Goal: Information Seeking & Learning: Check status

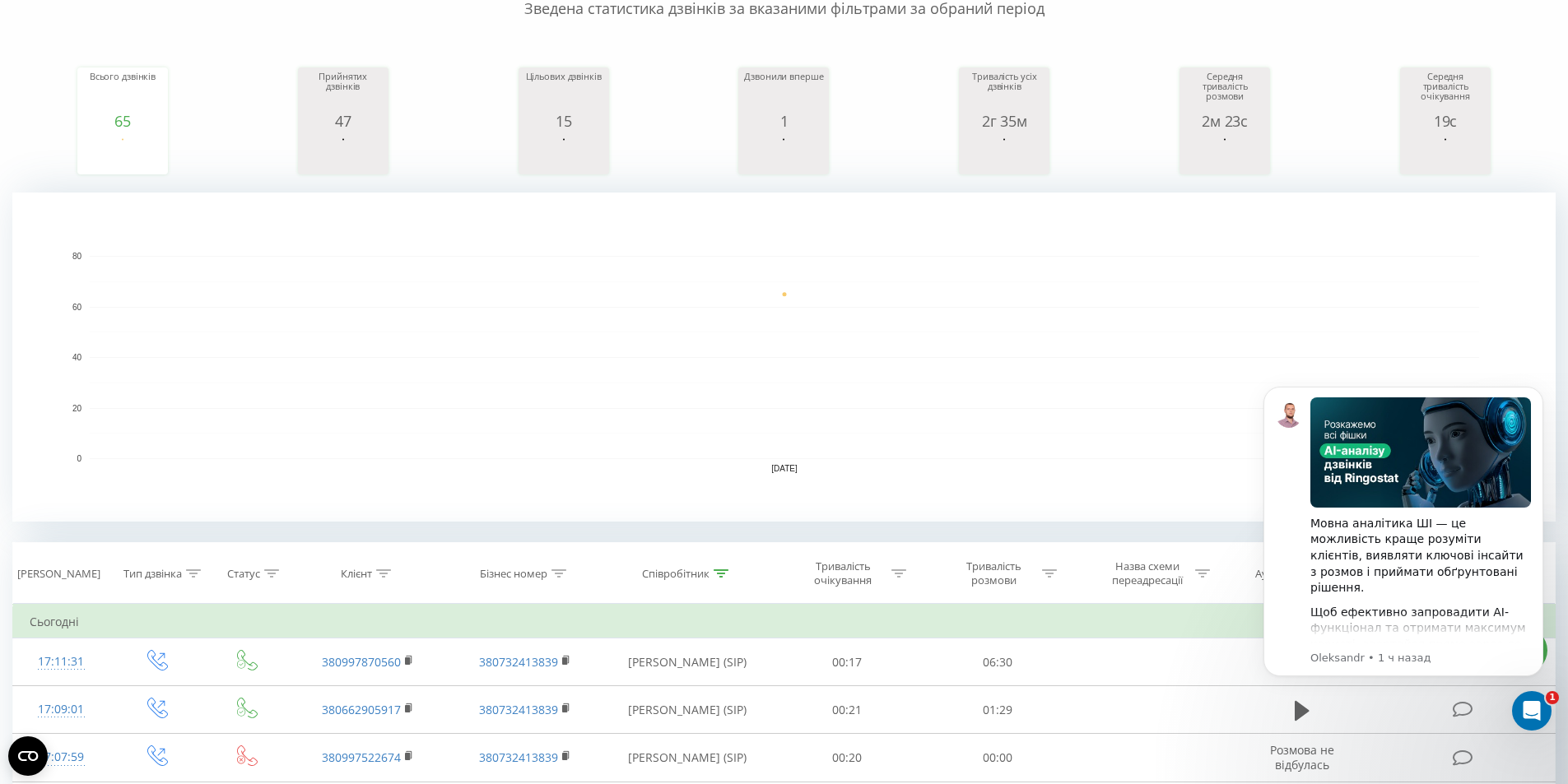
scroll to position [165, 0]
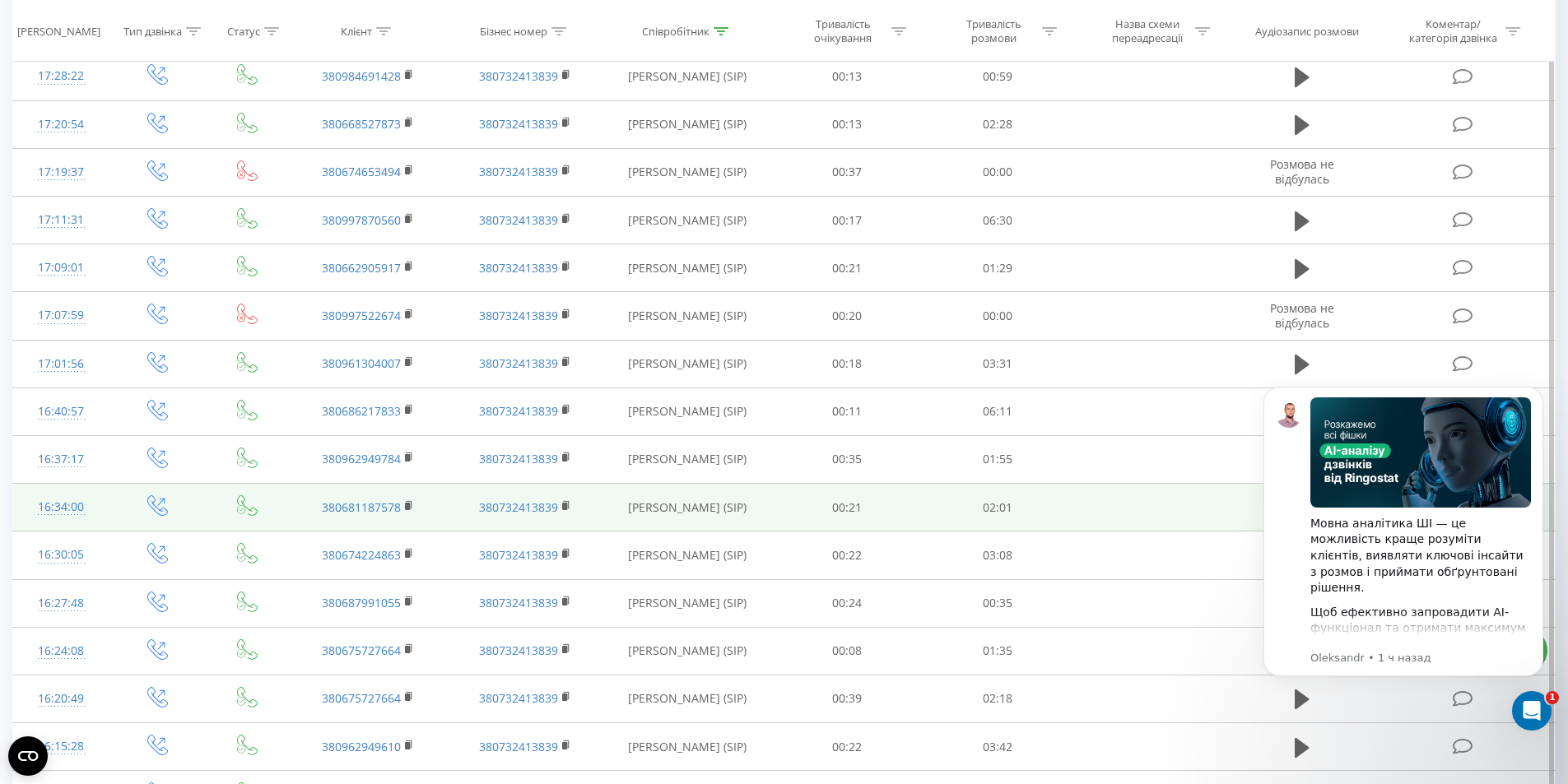
scroll to position [988, 0]
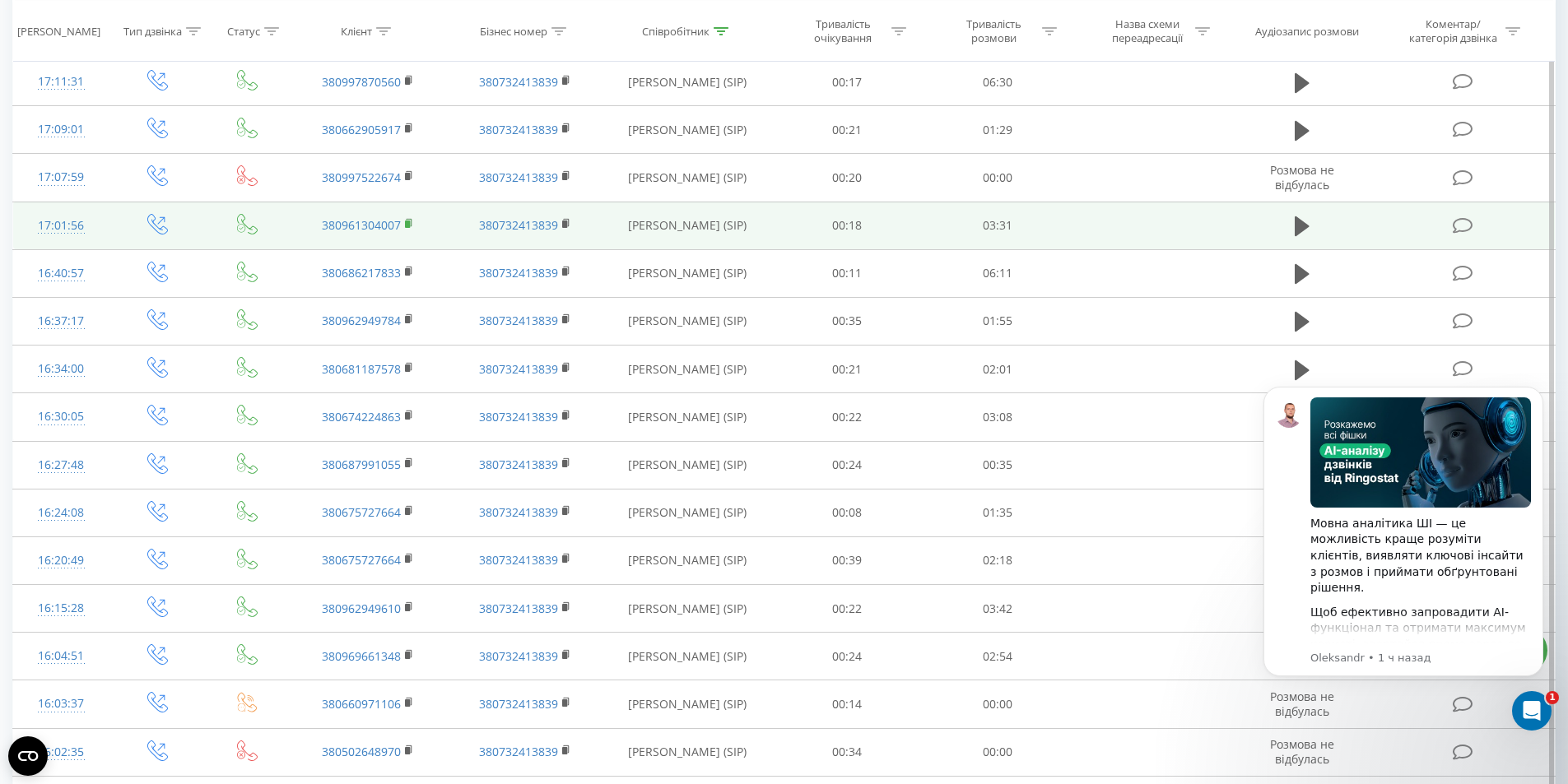
click at [410, 223] on rect at bounding box center [408, 224] width 5 height 8
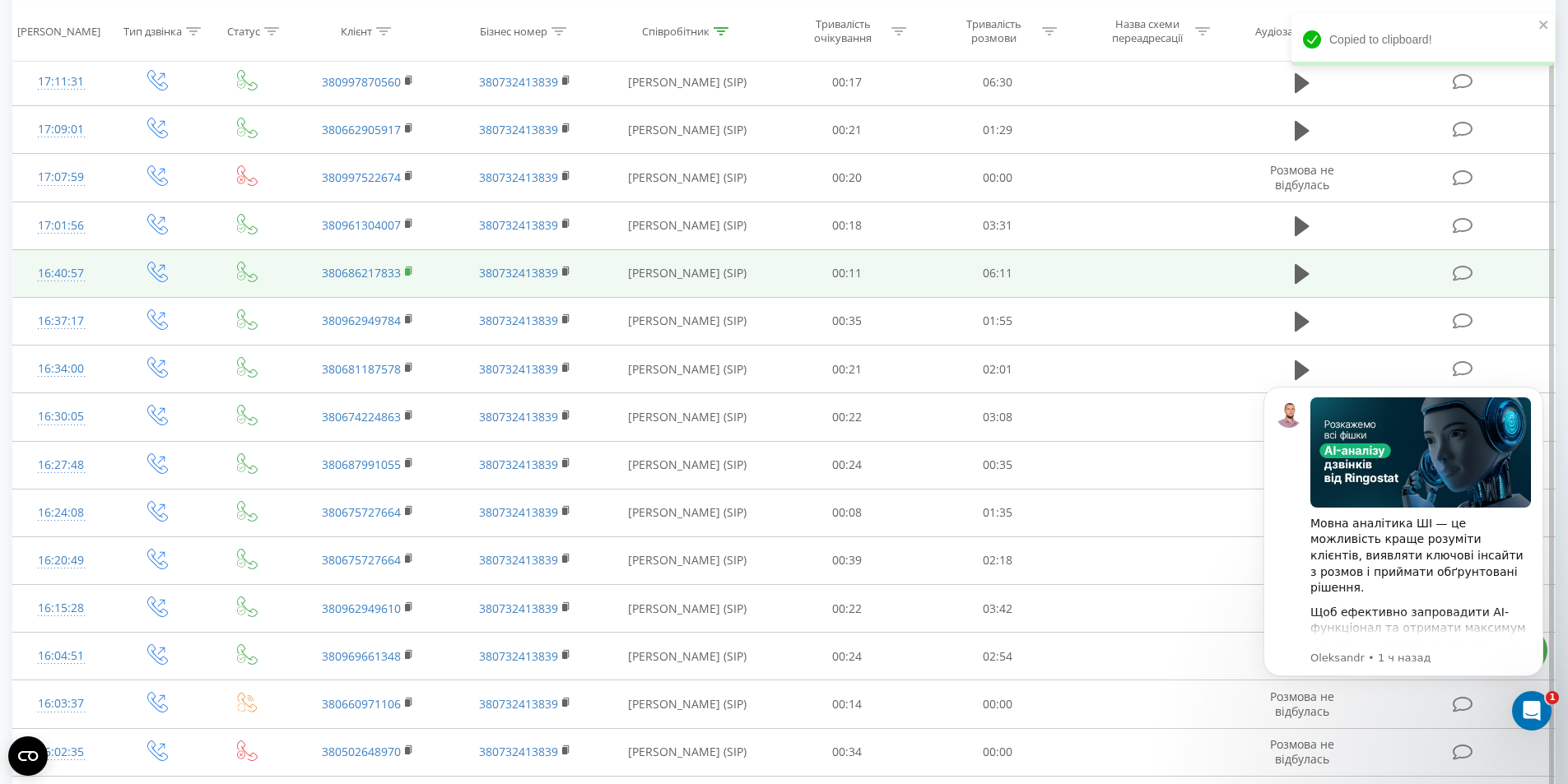
click at [411, 271] on icon at bounding box center [409, 270] width 6 height 8
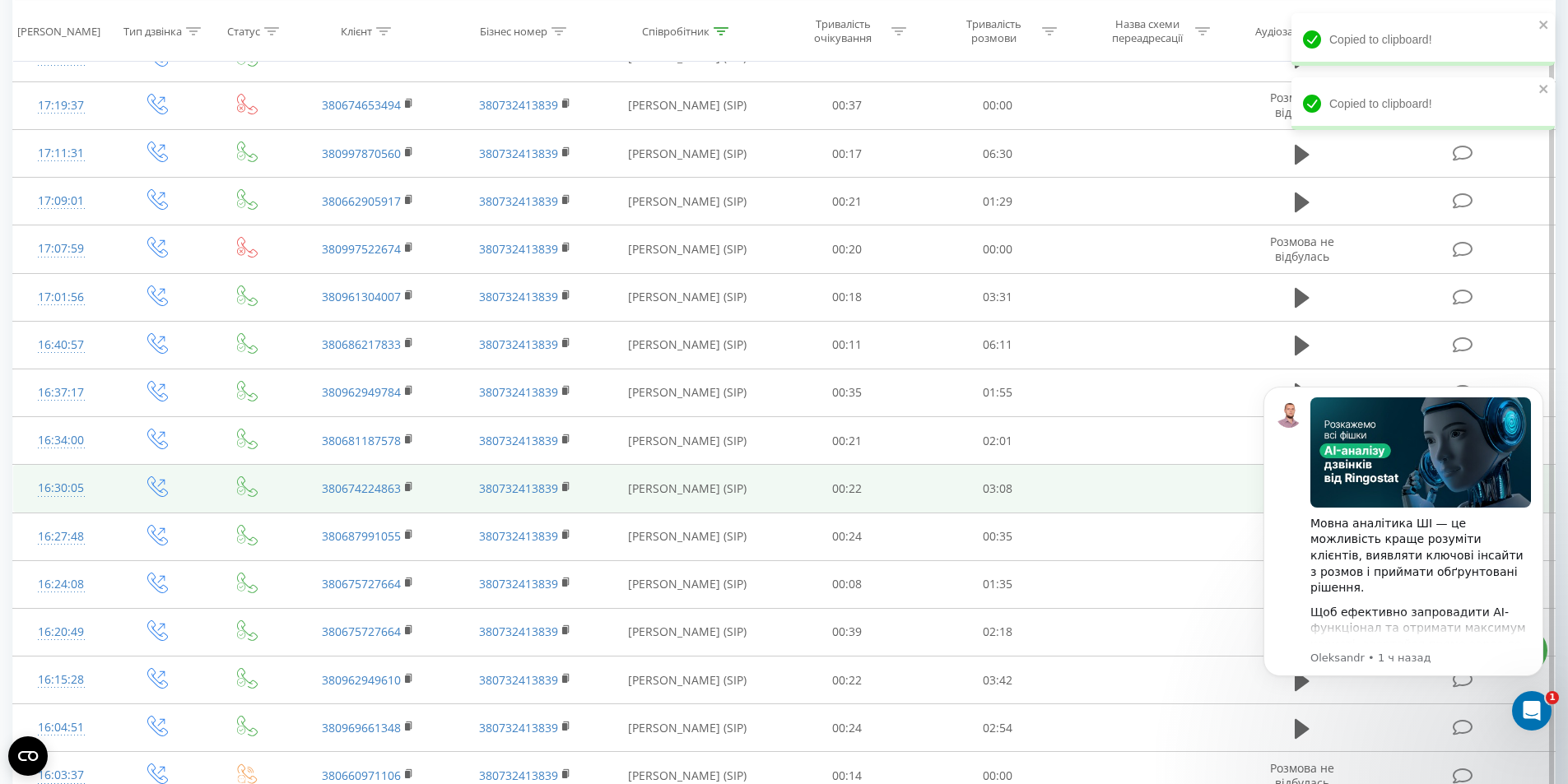
scroll to position [905, 0]
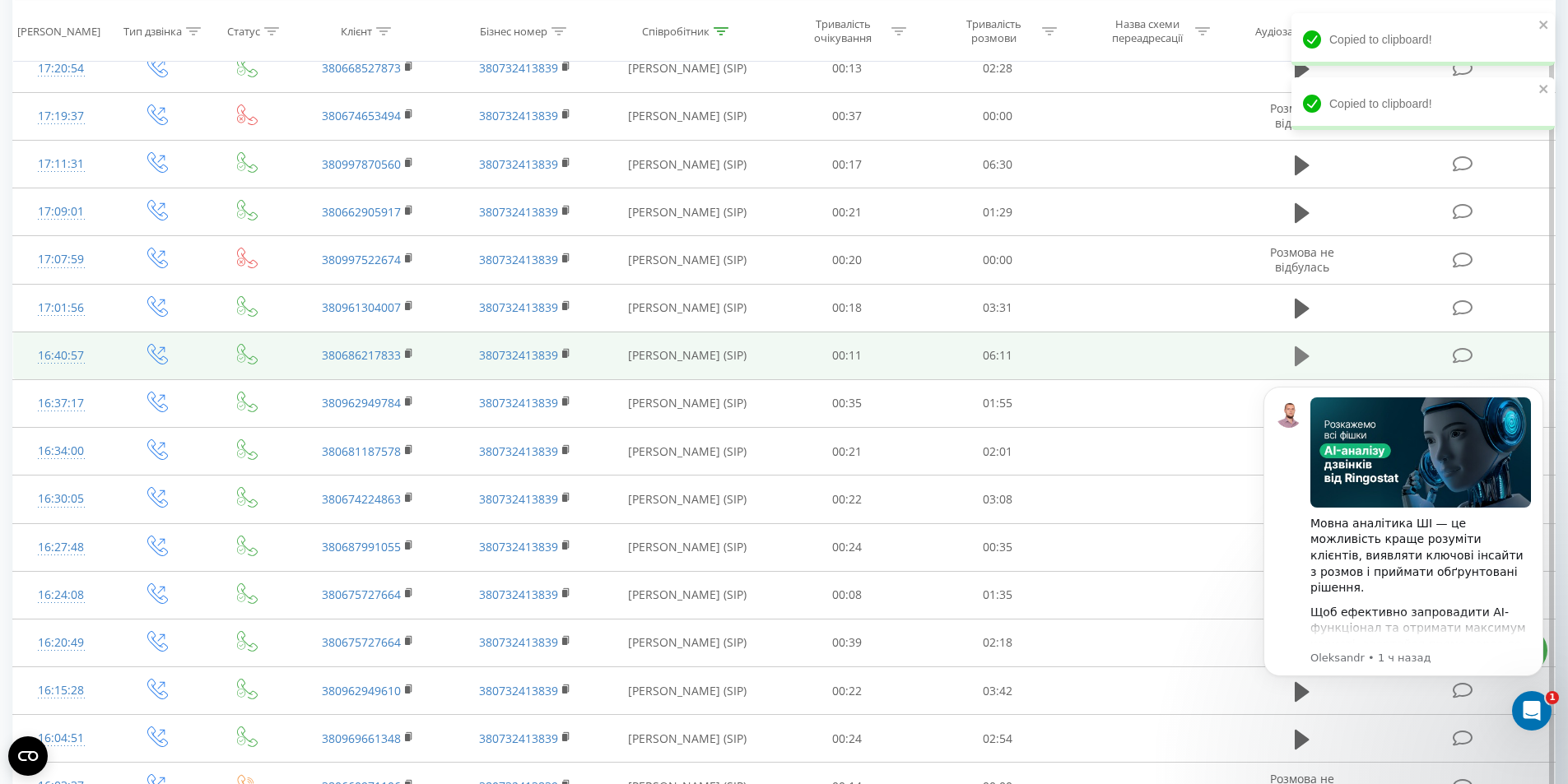
click at [1300, 351] on icon at bounding box center [1302, 356] width 15 height 20
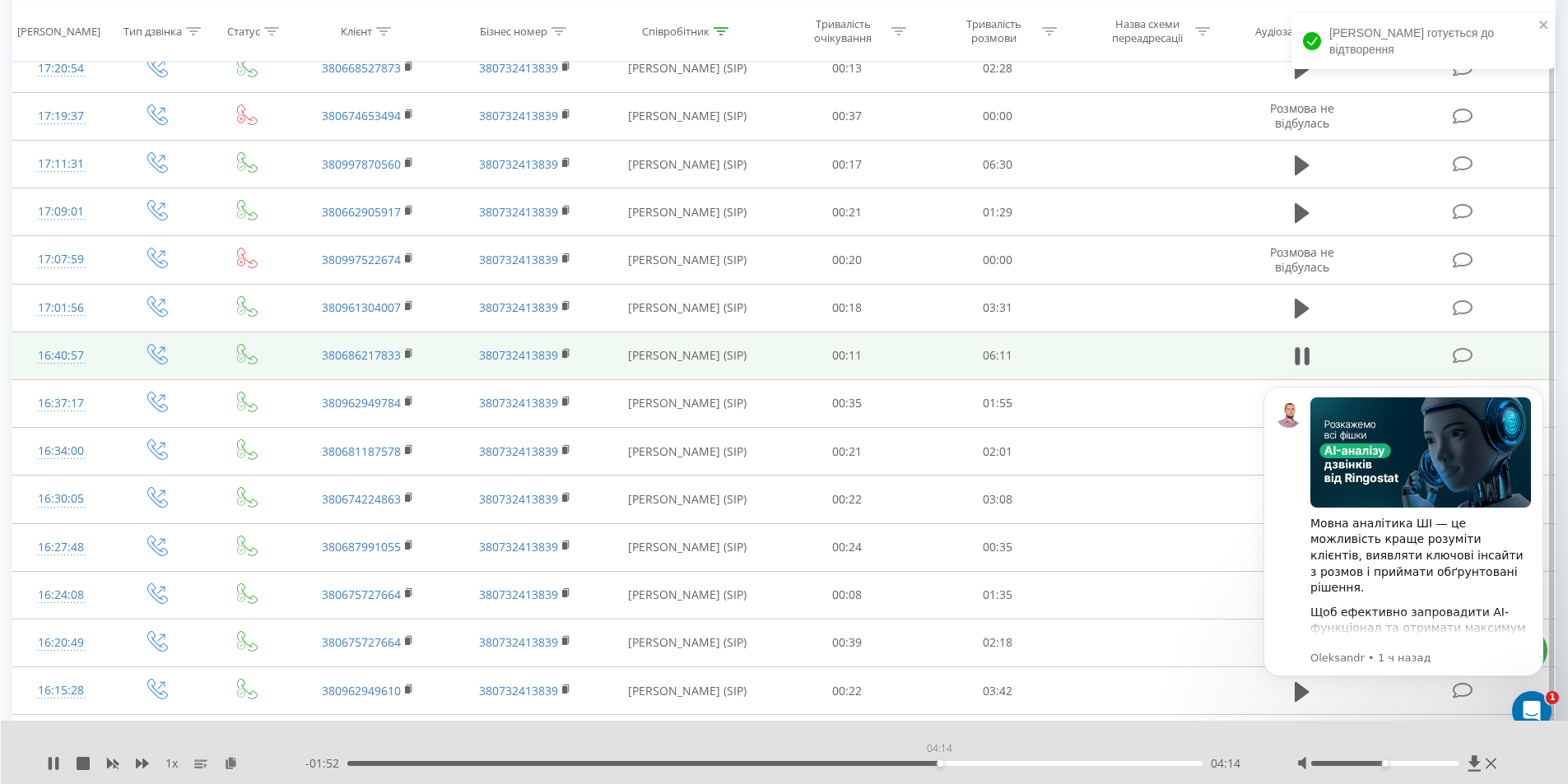
click at [939, 762] on div "04:14" at bounding box center [775, 763] width 856 height 5
click at [1057, 764] on div "05:05" at bounding box center [775, 763] width 856 height 5
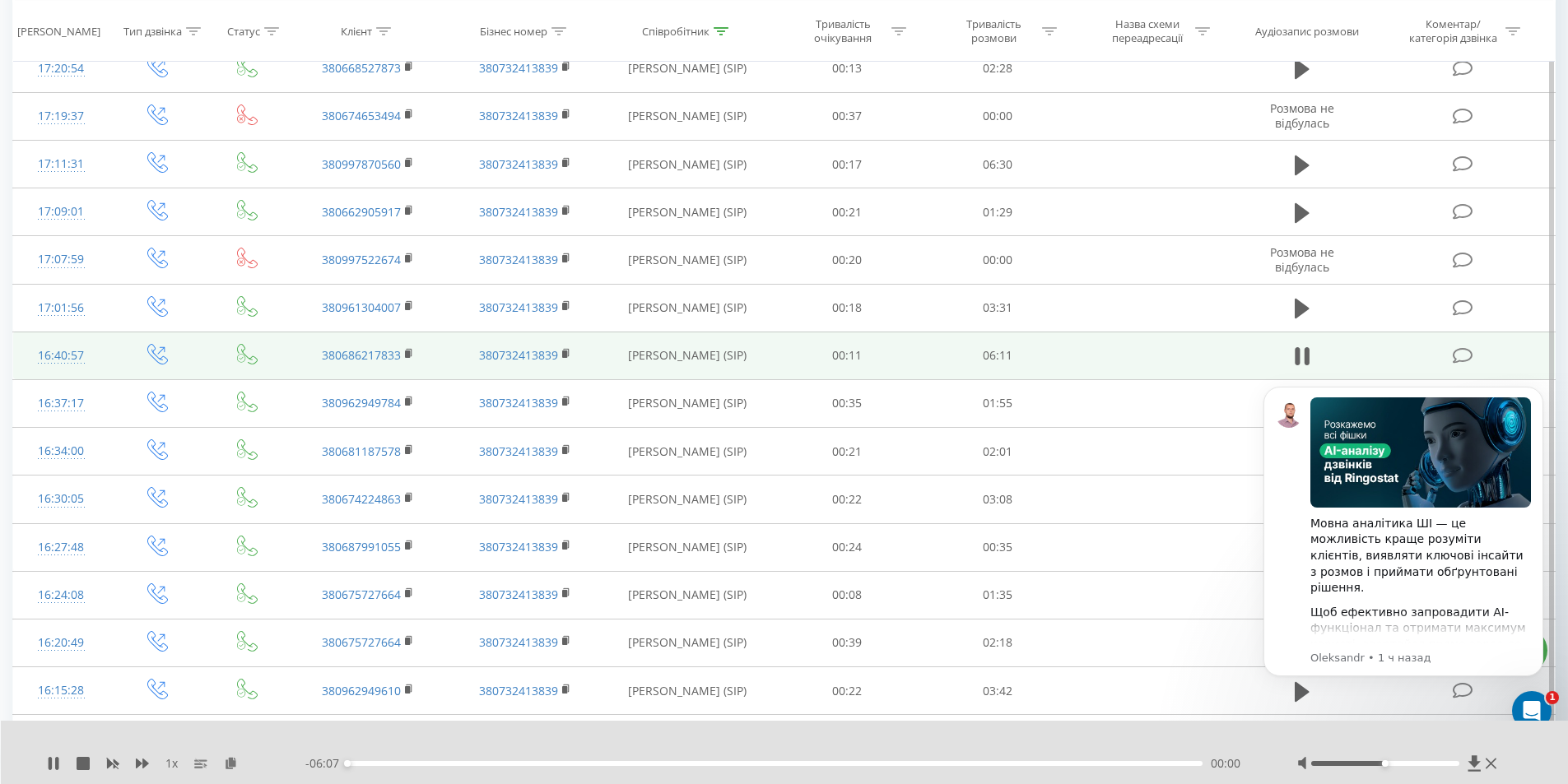
click at [1094, 761] on div "- 06:07 00:00 00:00" at bounding box center [781, 763] width 951 height 16
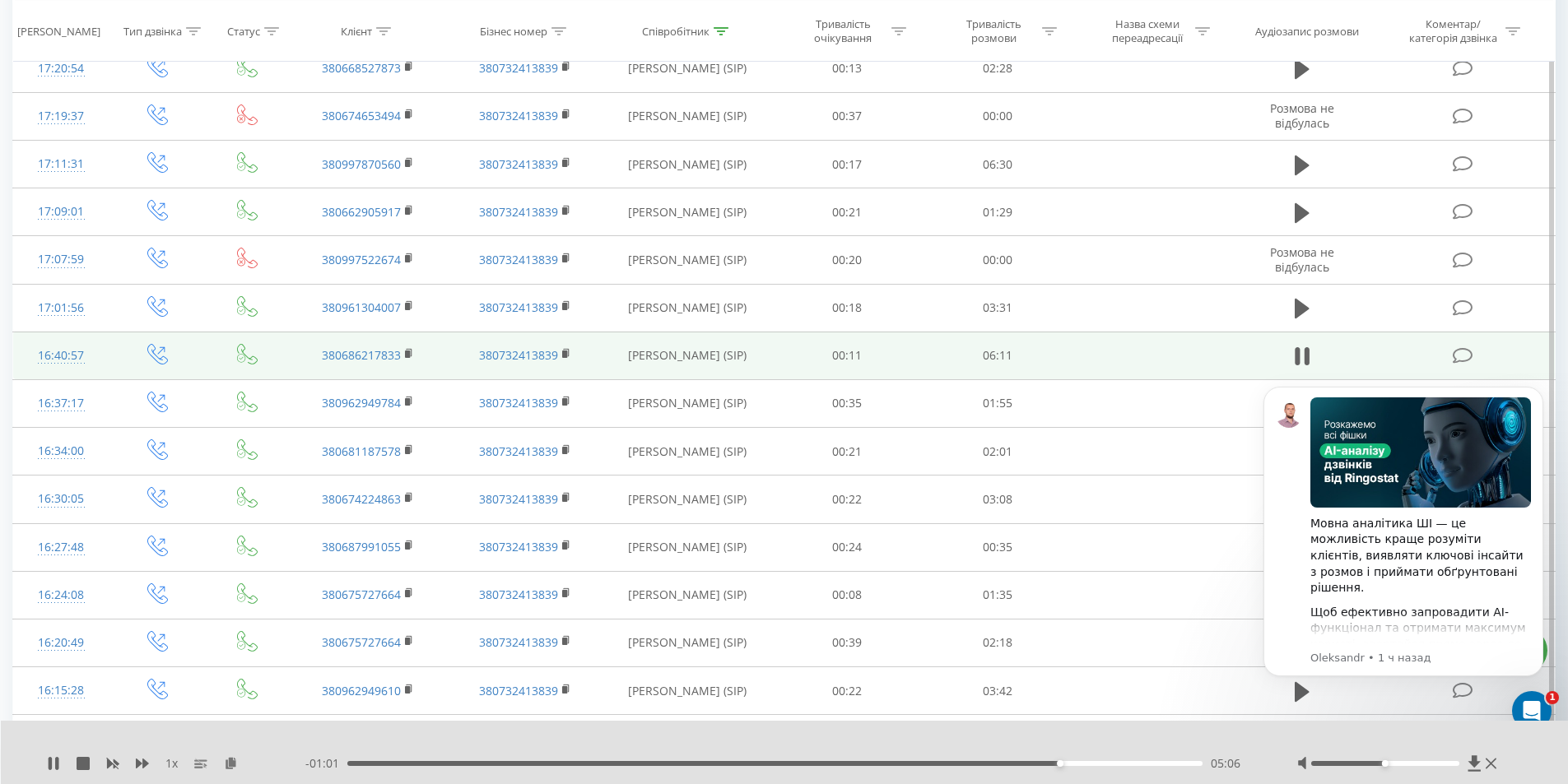
click at [1100, 762] on div "05:06" at bounding box center [775, 763] width 856 height 5
click at [1135, 764] on div "05:24" at bounding box center [775, 763] width 856 height 5
click at [1155, 763] on div "05:47" at bounding box center [775, 763] width 856 height 5
click at [1092, 761] on div "05:19" at bounding box center [775, 763] width 856 height 5
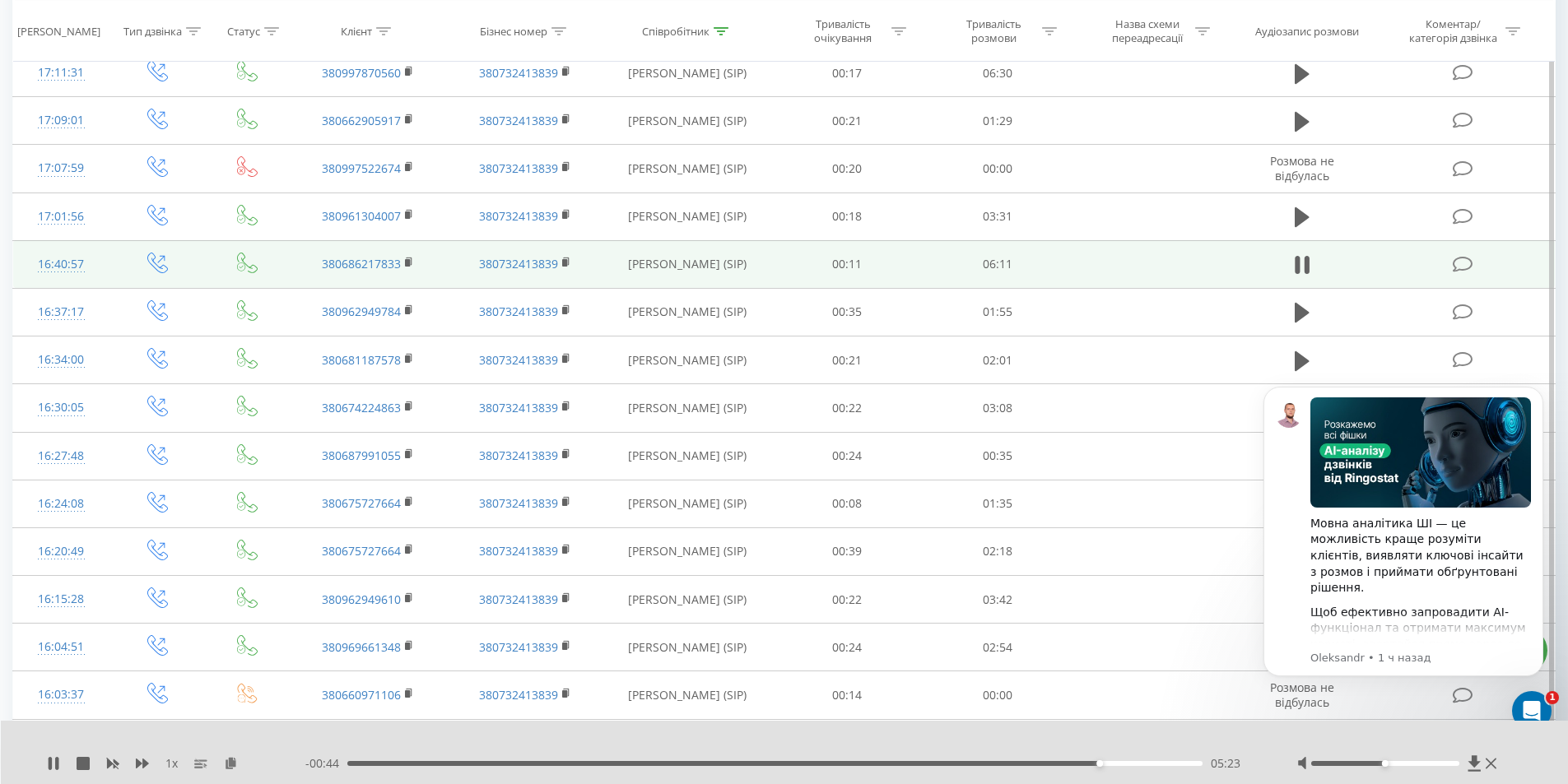
scroll to position [1152, 0]
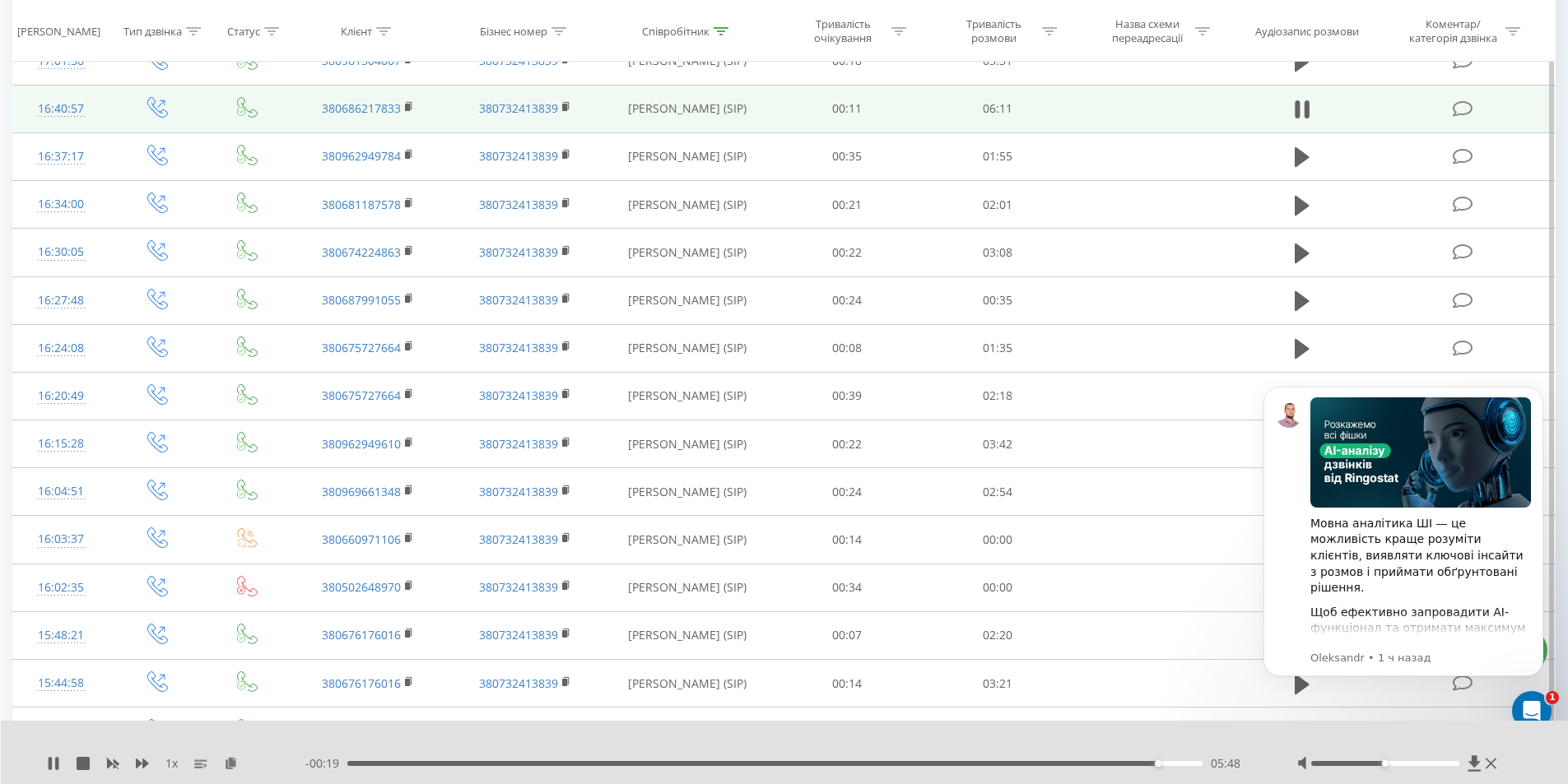
drag, startPoint x: 51, startPoint y: 762, endPoint x: 58, endPoint y: 746, distance: 17.5
click at [51, 762] on icon at bounding box center [50, 763] width 3 height 13
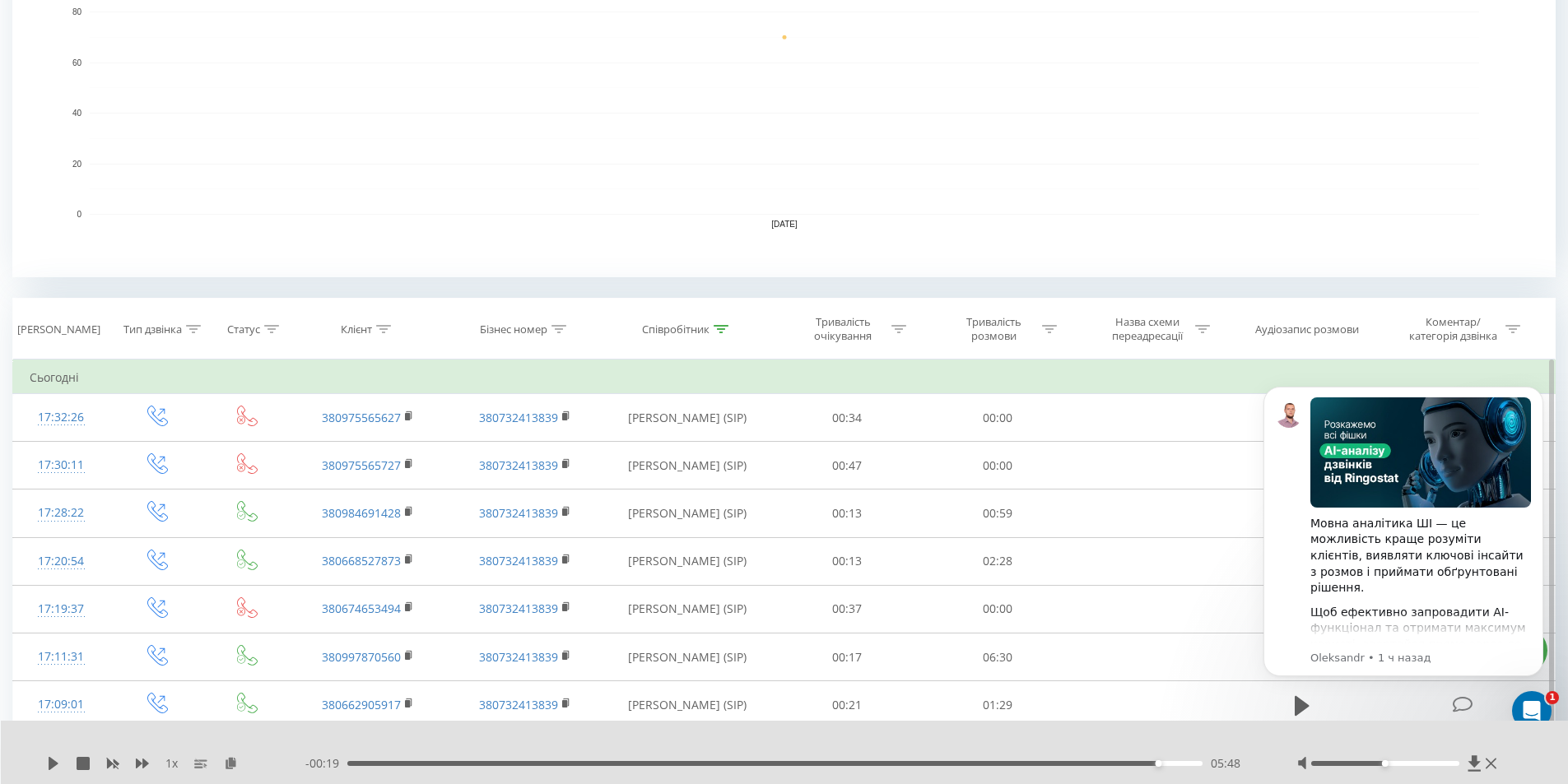
scroll to position [411, 0]
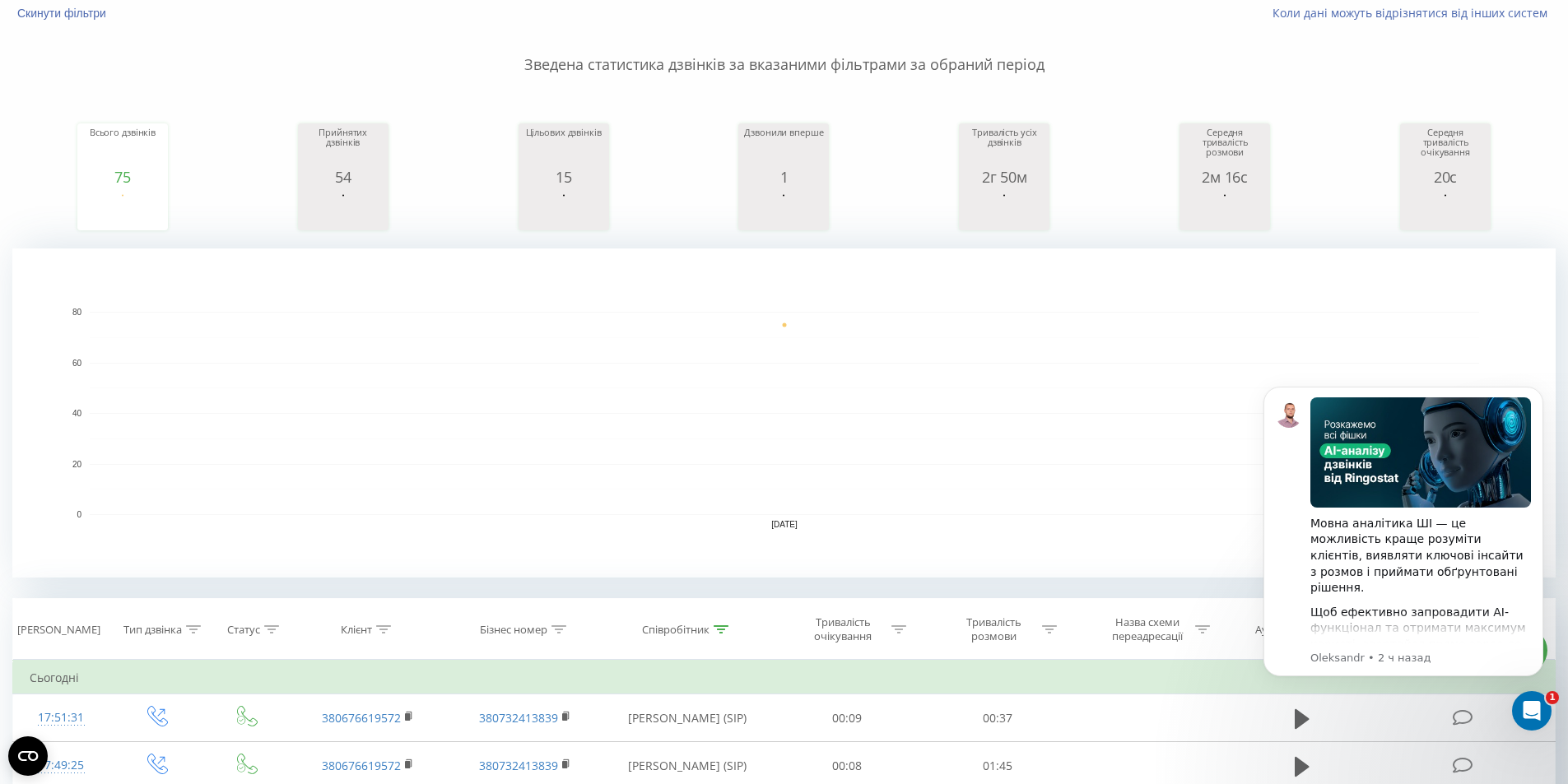
scroll to position [165, 0]
